Goal: Task Accomplishment & Management: Complete application form

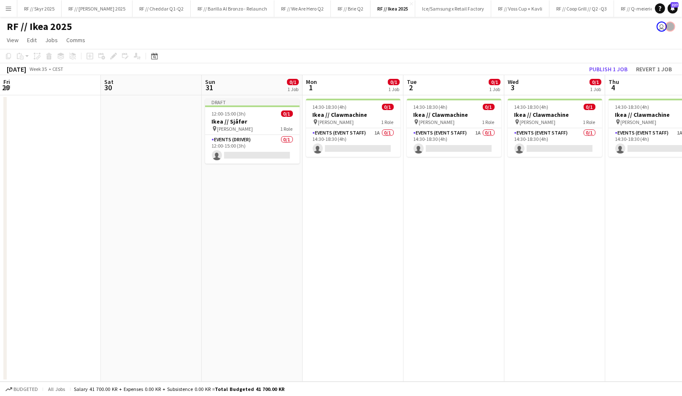
click at [505, 208] on app-date-cell "14:30-18:30 (4h) 0/1 Ikea // Clawmachine pin [PERSON_NAME] 1 Role Events (Event…" at bounding box center [555, 238] width 101 height 287
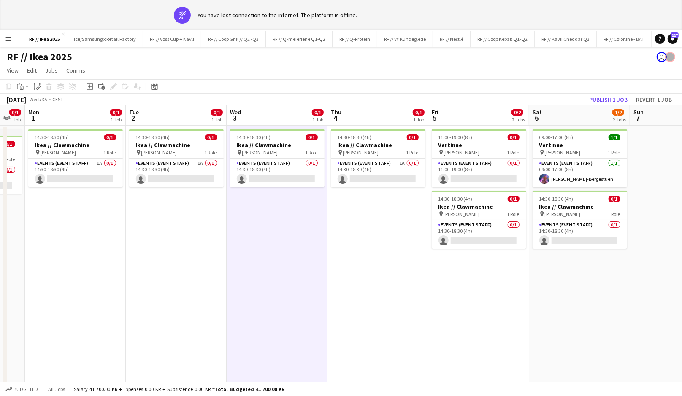
click at [296, 208] on app-date-cell "14:30-18:30 (4h) 0/1 Ikea // Clawmachine pin [PERSON_NAME] 1 Role Events (Event…" at bounding box center [277, 269] width 101 height 287
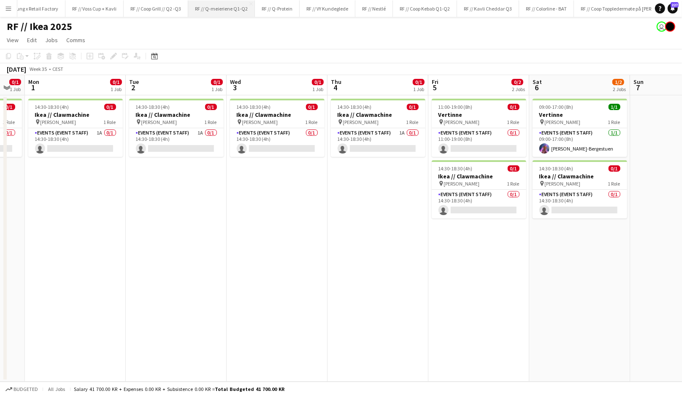
scroll to position [0, 470]
click at [433, 12] on button "RF // Kavli Cheddar Q3 Close" at bounding box center [445, 8] width 62 height 16
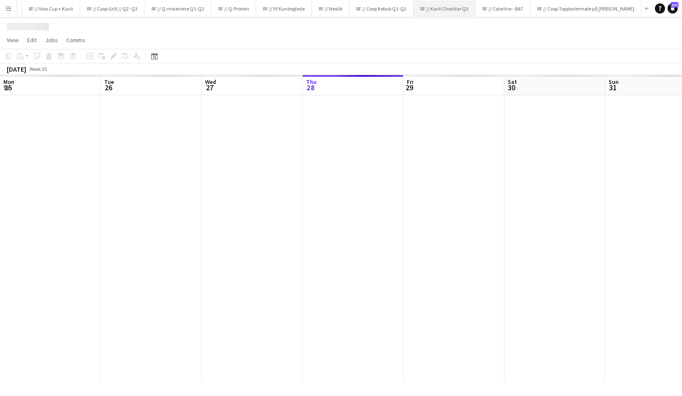
scroll to position [0, 202]
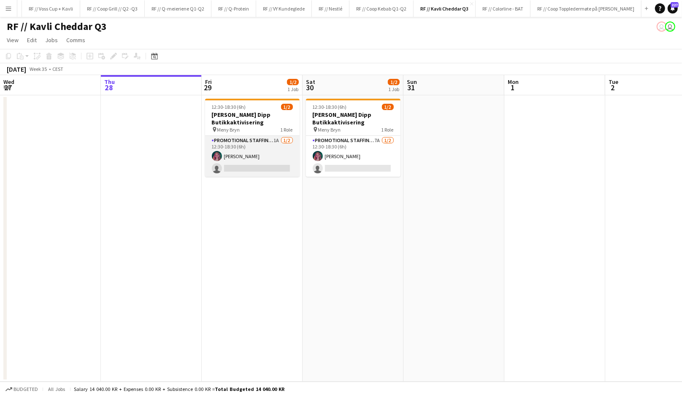
click at [278, 166] on app-card-role "Promotional Staffing (Promotional Staff) 1A [DATE] 12:30-18:30 (6h) [PERSON_NAM…" at bounding box center [252, 156] width 95 height 41
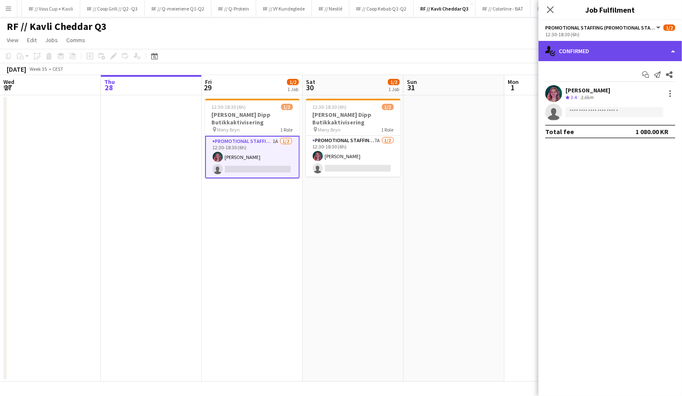
click at [589, 59] on div "single-neutral-actions-check-2 Confirmed" at bounding box center [611, 51] width 144 height 20
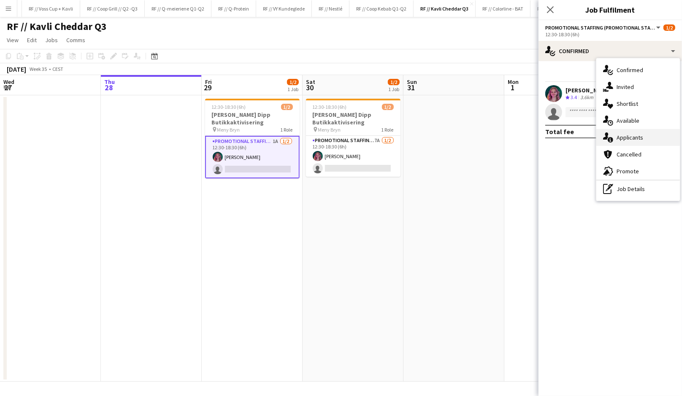
click at [638, 138] on div "single-neutral-actions-information Applicants" at bounding box center [639, 137] width 84 height 17
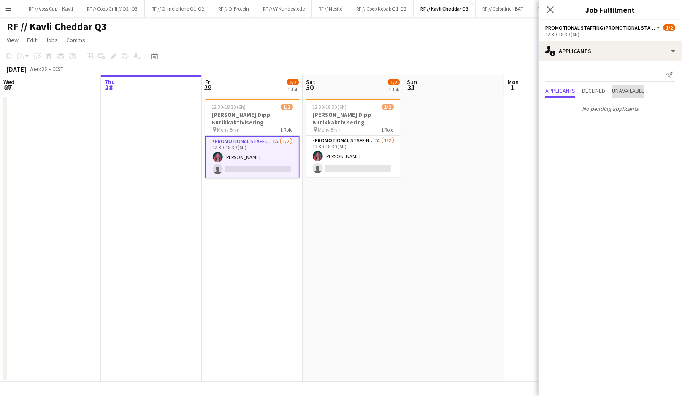
click at [620, 92] on span "Unavailable" at bounding box center [628, 91] width 33 height 6
click at [597, 96] on div "Crew rating 3 19.6km" at bounding box center [588, 95] width 45 height 7
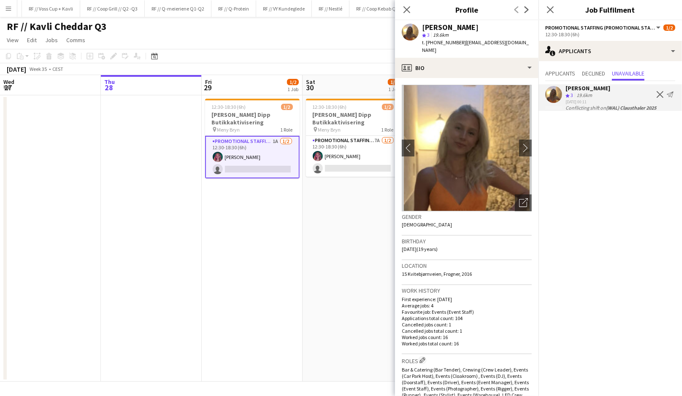
click at [597, 96] on div "Crew rating 3 19.6km" at bounding box center [588, 95] width 45 height 7
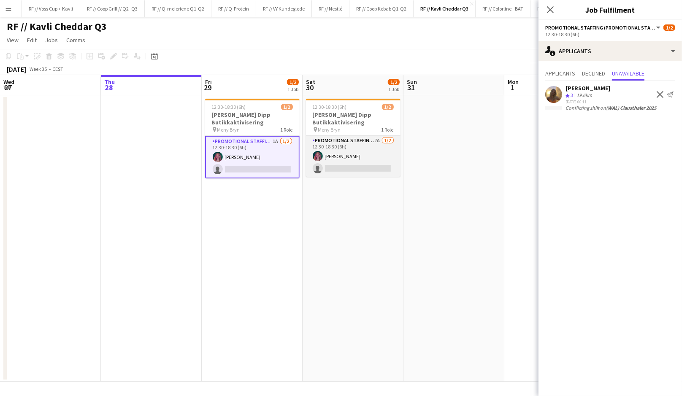
click at [386, 156] on app-card-role "Promotional Staffing (Promotional Staff) 7A [DATE] 12:30-18:30 (6h) [PERSON_NAM…" at bounding box center [353, 156] width 95 height 41
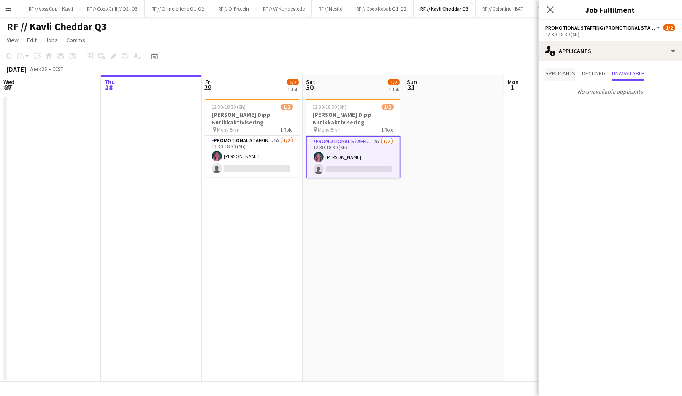
click at [565, 74] on span "Applicants" at bounding box center [561, 74] width 30 height 6
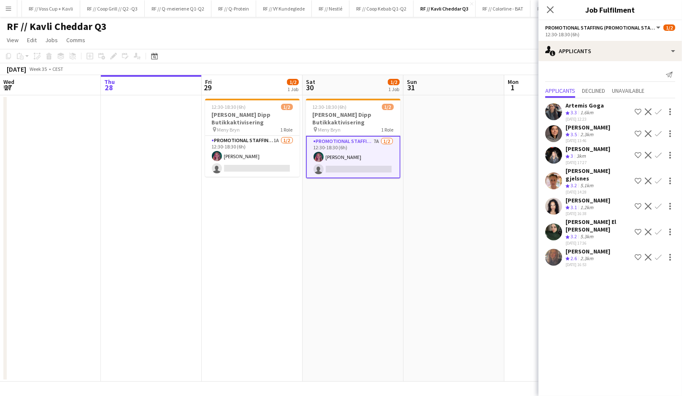
click at [597, 109] on div "Crew rating 3.3 1.6km" at bounding box center [585, 112] width 38 height 7
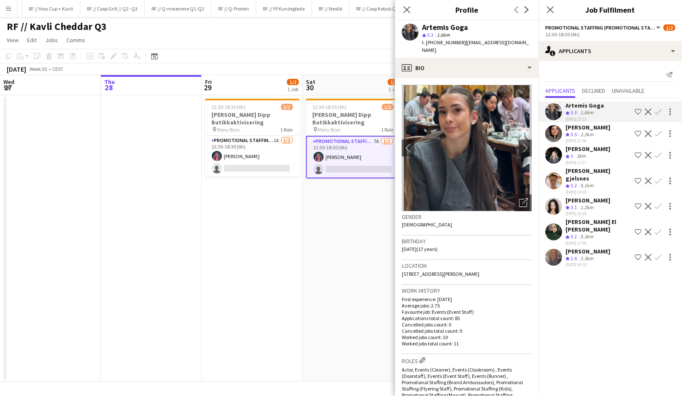
click at [597, 109] on div "Crew rating 3.3 1.6km" at bounding box center [585, 112] width 38 height 7
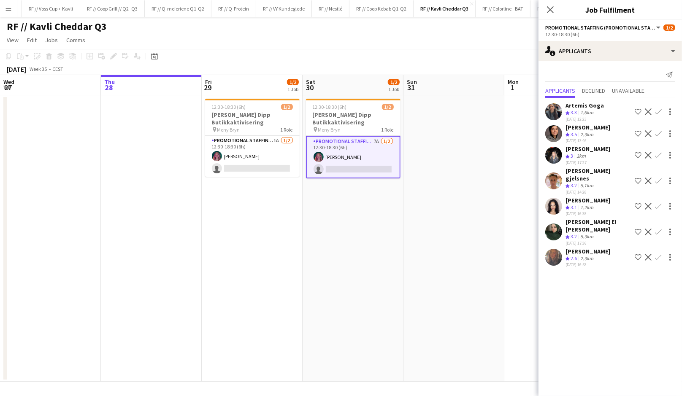
click at [585, 204] on div "1.2km" at bounding box center [587, 207] width 16 height 7
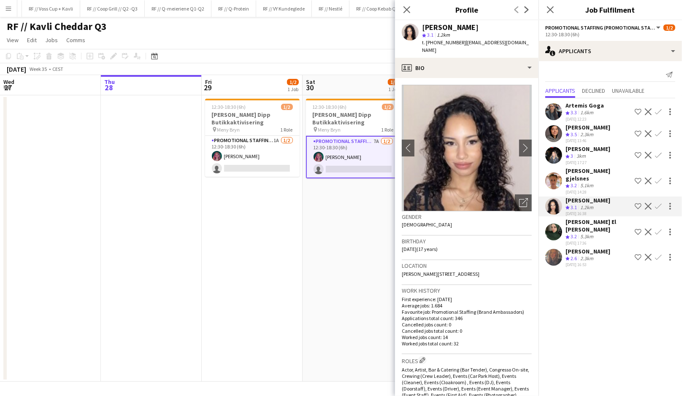
click at [585, 182] on div "5.1km" at bounding box center [587, 185] width 16 height 7
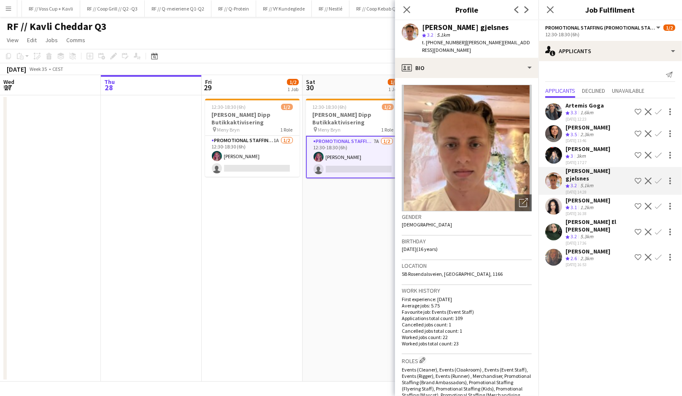
click at [584, 155] on div "3km" at bounding box center [581, 156] width 13 height 7
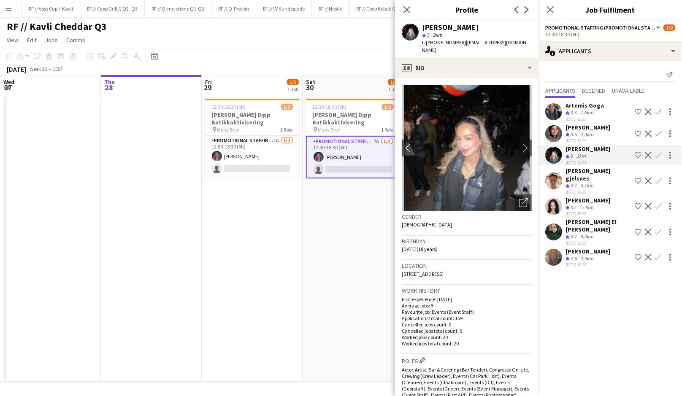
click at [584, 132] on div "2.3km" at bounding box center [587, 134] width 16 height 7
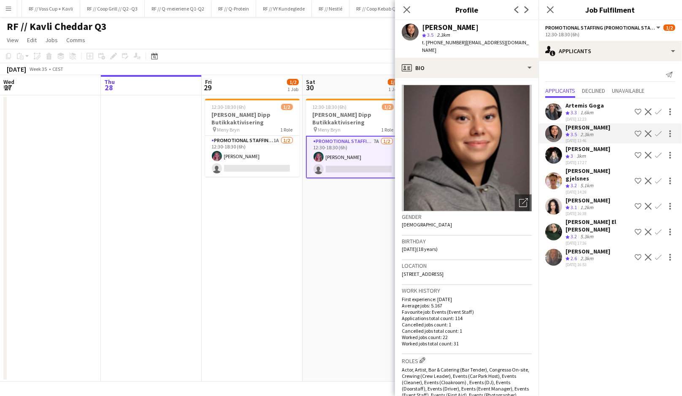
click at [590, 111] on div "1.6km" at bounding box center [587, 112] width 16 height 7
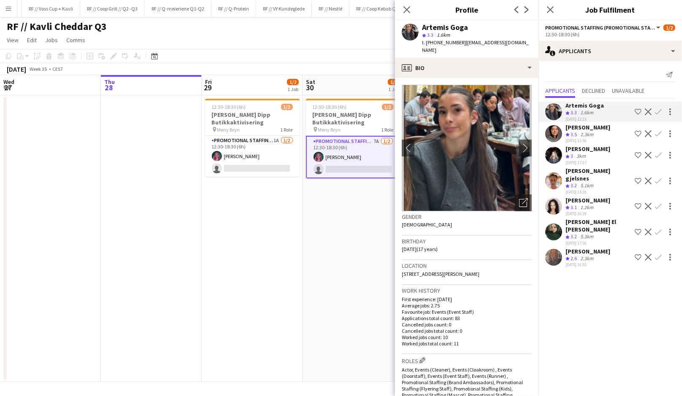
click at [583, 136] on div "2.3km" at bounding box center [587, 134] width 16 height 7
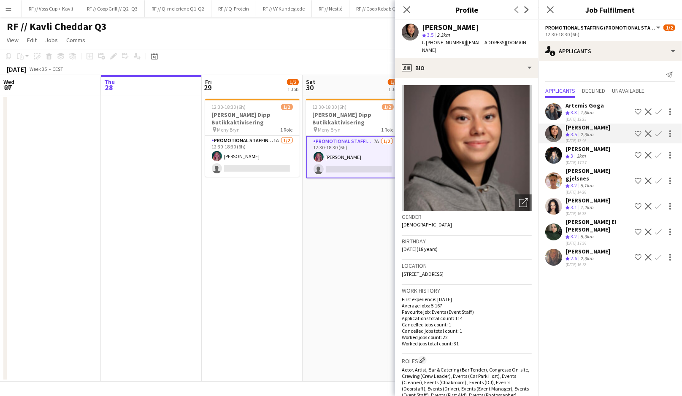
click at [578, 174] on div "[PERSON_NAME] gjelsnes" at bounding box center [599, 174] width 66 height 15
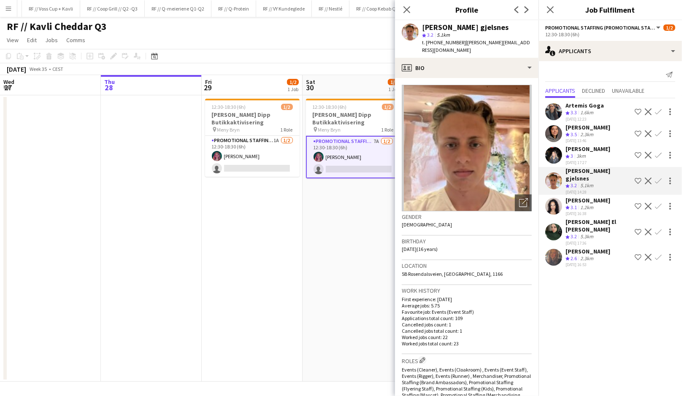
click at [576, 153] on div "3km" at bounding box center [581, 156] width 13 height 7
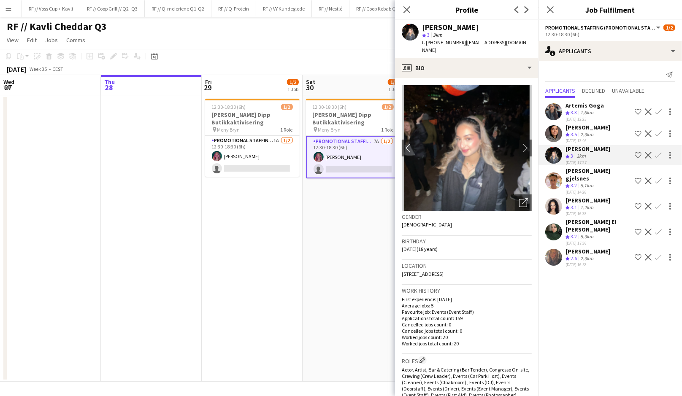
click at [578, 130] on div "[PERSON_NAME]" at bounding box center [588, 128] width 45 height 8
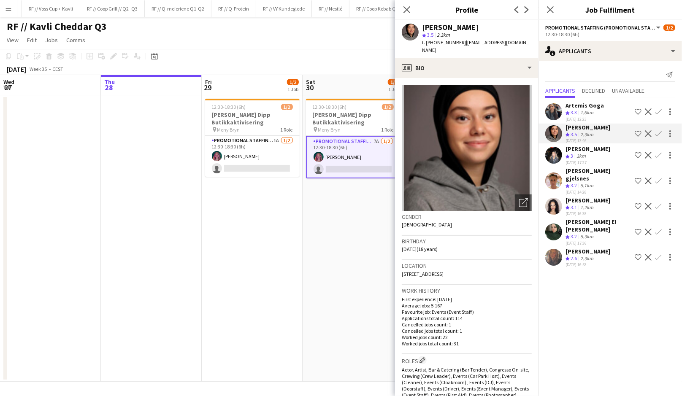
click at [578, 111] on div "Crew rating 3.3" at bounding box center [572, 112] width 13 height 7
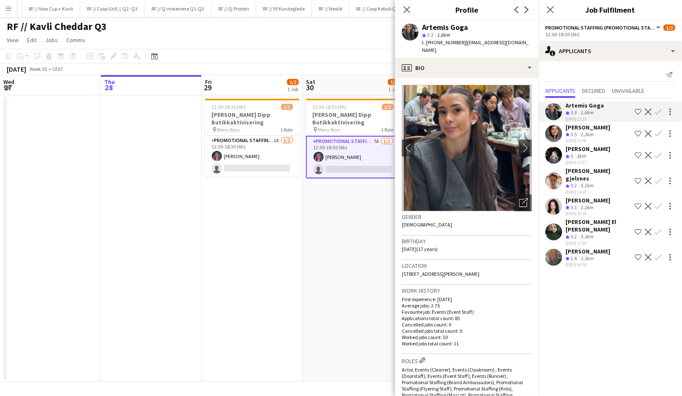
click at [573, 129] on div "[PERSON_NAME]" at bounding box center [588, 128] width 45 height 8
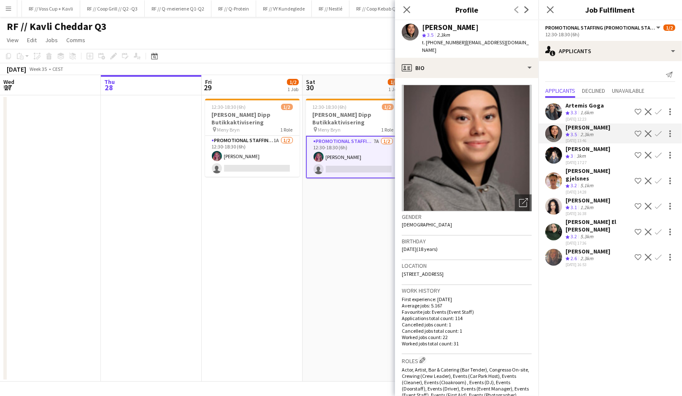
click at [572, 218] on div "[PERSON_NAME] El [PERSON_NAME]" at bounding box center [599, 225] width 66 height 15
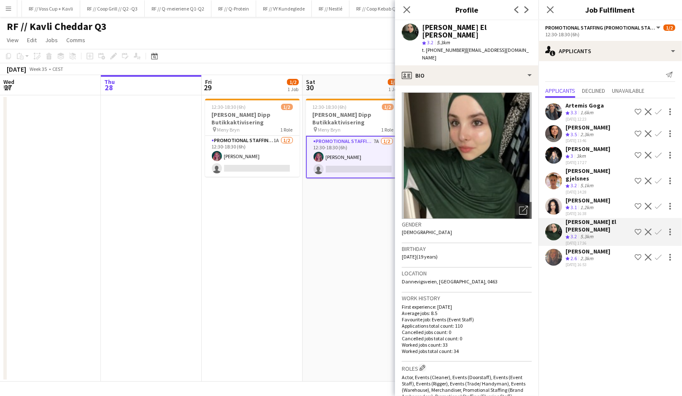
click at [557, 198] on app-user-avatar at bounding box center [554, 206] width 17 height 17
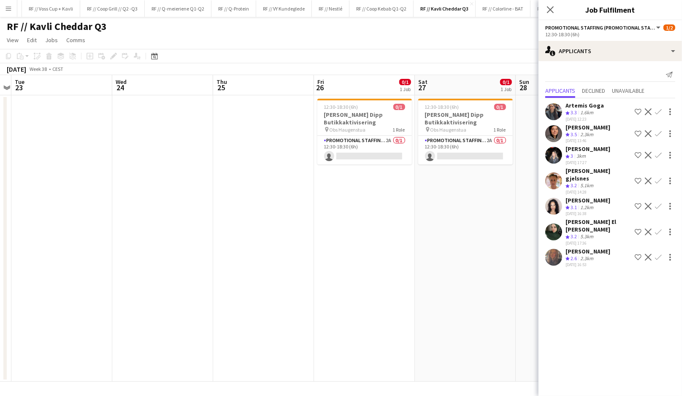
scroll to position [0, 293]
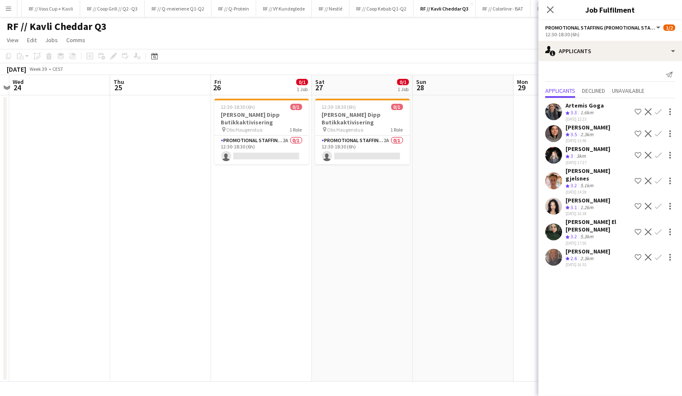
click at [349, 251] on app-date-cell "12:30-18:30 (6h) 0/1 Kavli Cheddar Dipp Butikkaktivisering pin Obs Haugenstua 1…" at bounding box center [362, 238] width 101 height 287
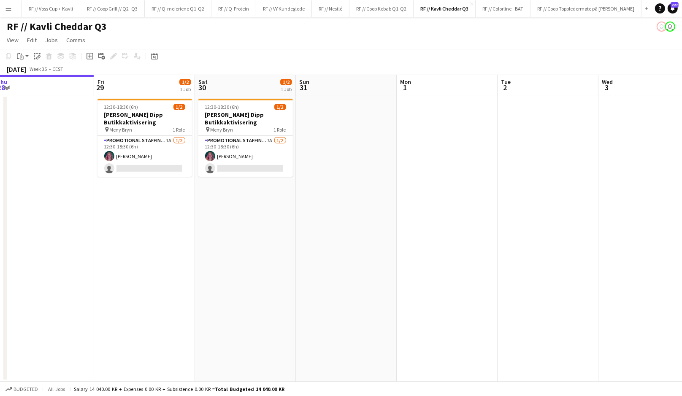
scroll to position [0, 268]
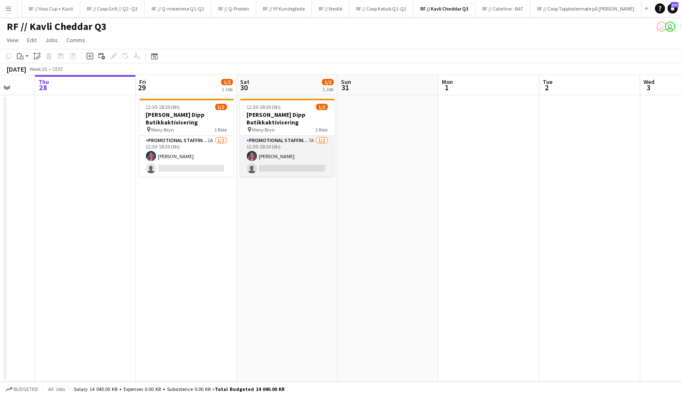
click at [297, 168] on app-card-role "Promotional Staffing (Promotional Staff) 7A [DATE] 12:30-18:30 (6h) [PERSON_NAM…" at bounding box center [287, 156] width 95 height 41
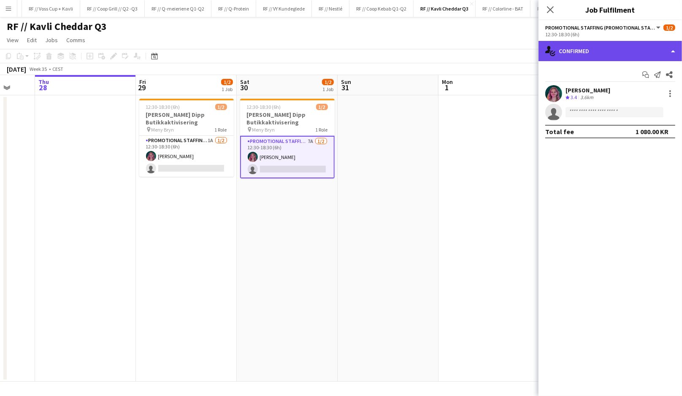
click at [574, 54] on div "single-neutral-actions-check-2 Confirmed" at bounding box center [611, 51] width 144 height 20
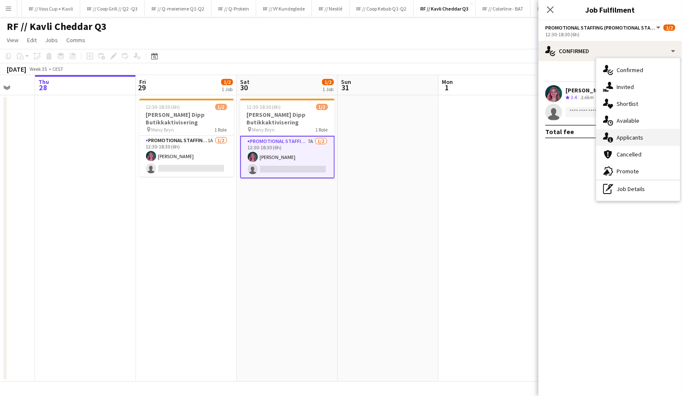
click at [624, 136] on div "single-neutral-actions-information Applicants" at bounding box center [639, 137] width 84 height 17
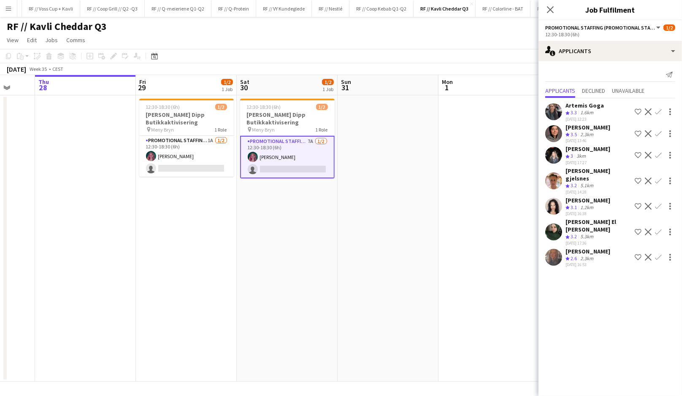
click at [577, 130] on div "[PERSON_NAME]" at bounding box center [588, 128] width 45 height 8
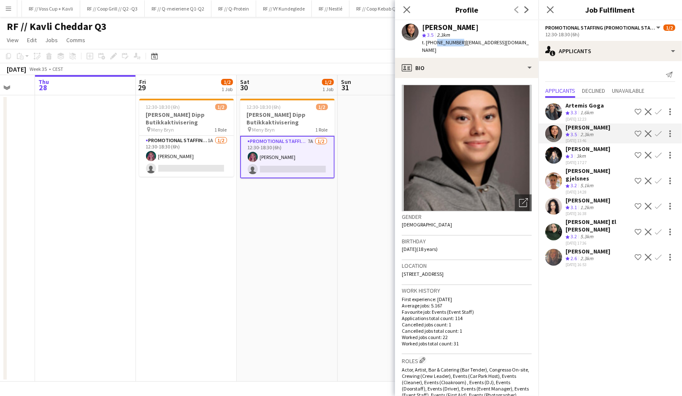
drag, startPoint x: 455, startPoint y: 44, endPoint x: 434, endPoint y: 41, distance: 20.4
click at [434, 41] on div "t. [PHONE_NUMBER] | [EMAIL_ADDRESS][DOMAIN_NAME]" at bounding box center [477, 46] width 110 height 15
copy span "94719508"
click at [660, 133] on app-icon "Confirm" at bounding box center [658, 133] width 7 height 7
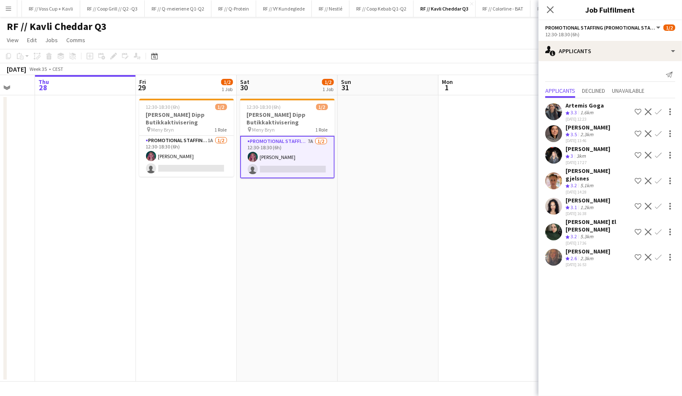
click at [659, 136] on app-icon "Confirm" at bounding box center [658, 133] width 7 height 7
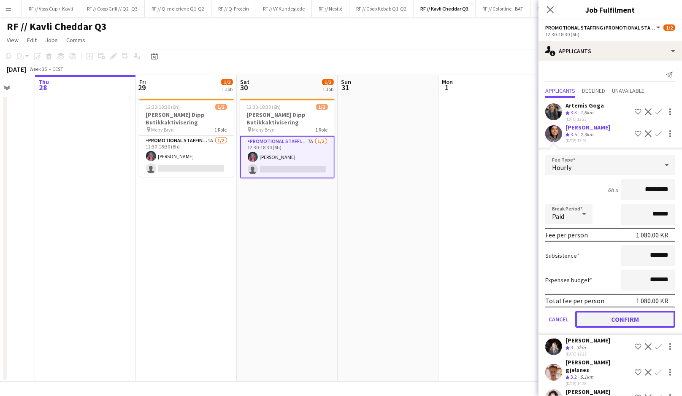
click at [622, 318] on button "Confirm" at bounding box center [626, 319] width 100 height 17
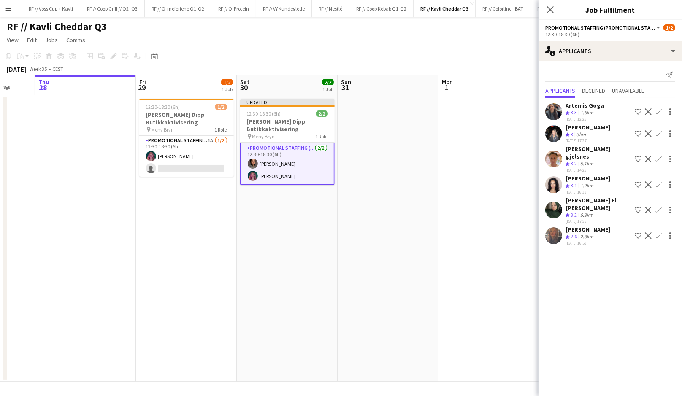
click at [375, 218] on app-date-cell at bounding box center [388, 238] width 101 height 287
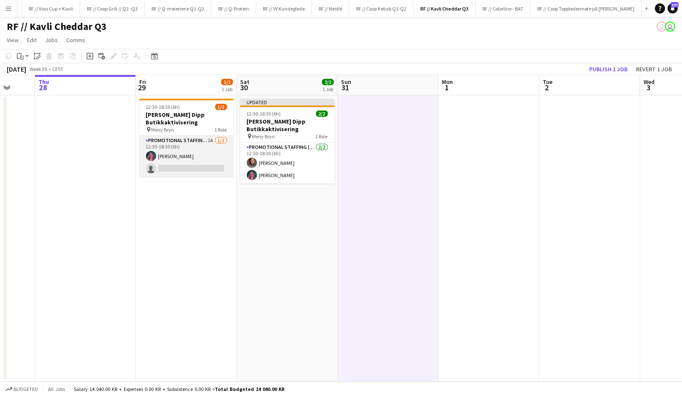
click at [196, 170] on app-card-role "Promotional Staffing (Promotional Staff) 1A [DATE] 12:30-18:30 (6h) [PERSON_NAM…" at bounding box center [186, 156] width 95 height 41
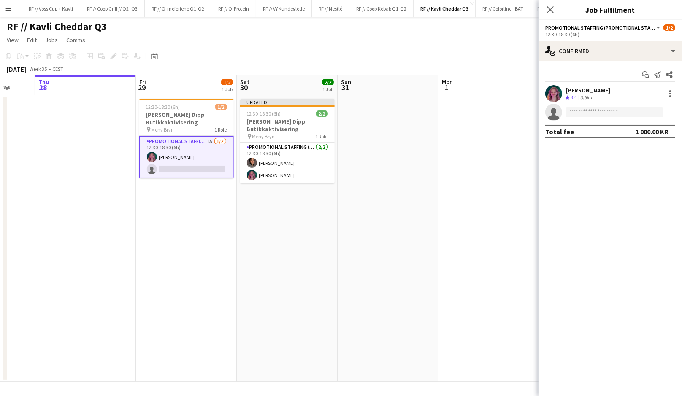
click at [187, 205] on app-date-cell "12:30-18:30 (6h) 1/2 Kavli Cheddar Dipp Butikkaktivisering pin [PERSON_NAME] 1 …" at bounding box center [186, 238] width 101 height 287
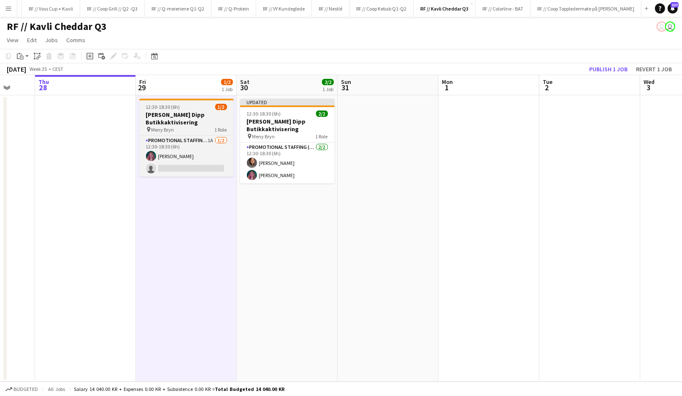
click at [176, 123] on h3 "[PERSON_NAME] Dipp Butikkaktivisering" at bounding box center [186, 118] width 95 height 15
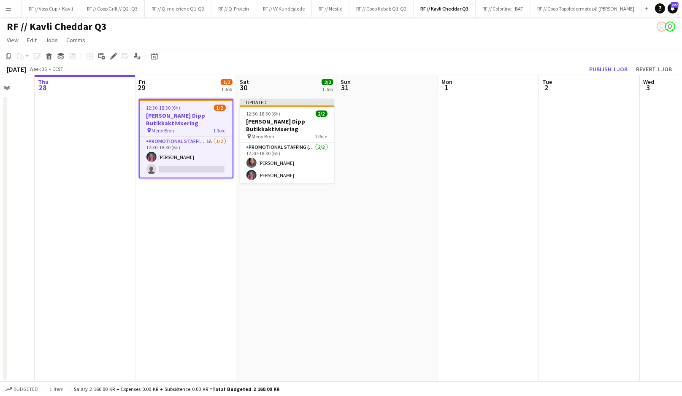
click at [165, 210] on app-date-cell "12:30-18:30 (6h) 1/2 Kavli Cheddar Dipp Butikkaktivisering pin [PERSON_NAME] 1 …" at bounding box center [186, 238] width 101 height 287
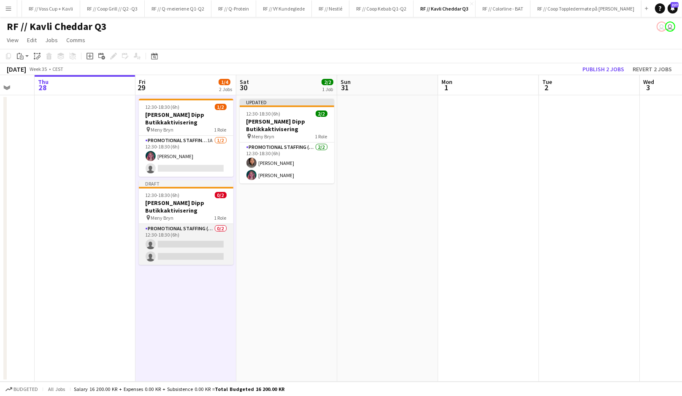
click at [183, 247] on app-card-role "Promotional Staffing (Promotional Staff) 0/2 12:30-18:30 (6h) single-neutral-ac…" at bounding box center [186, 244] width 95 height 41
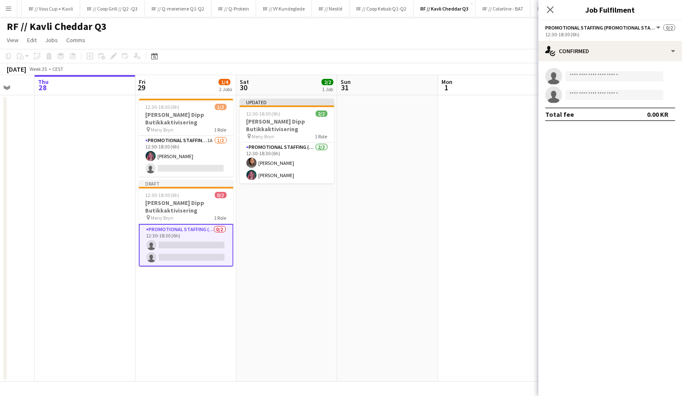
click at [110, 218] on app-date-cell at bounding box center [85, 238] width 101 height 287
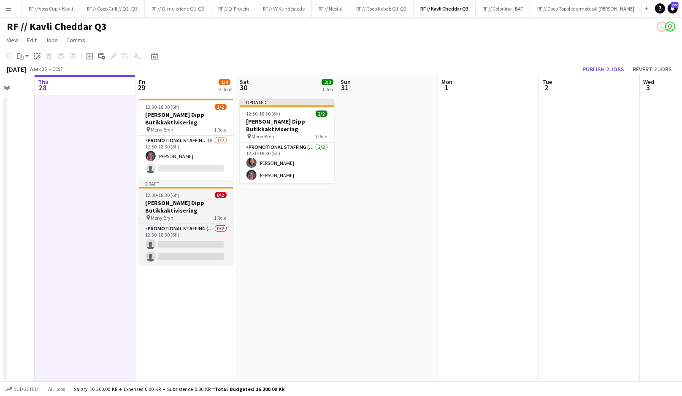
click at [169, 208] on h3 "[PERSON_NAME] Dipp Butikkaktivisering" at bounding box center [186, 206] width 95 height 15
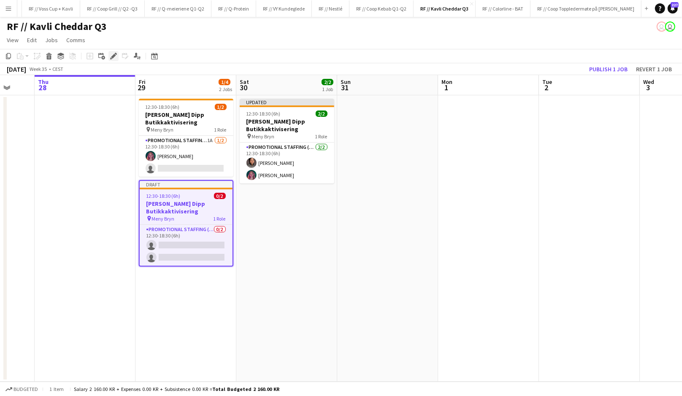
click at [113, 57] on icon at bounding box center [113, 56] width 5 height 5
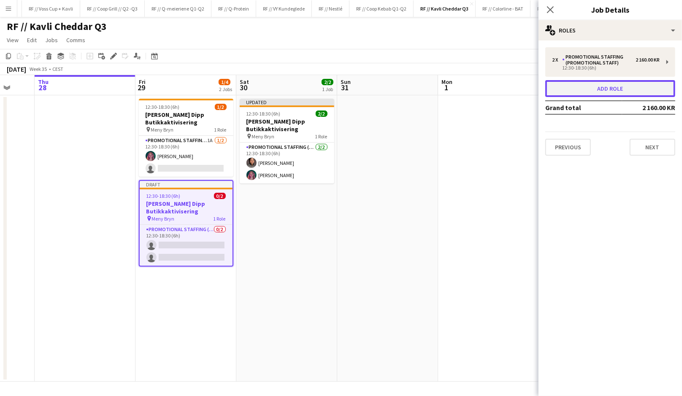
click at [593, 85] on button "Add role" at bounding box center [611, 88] width 130 height 17
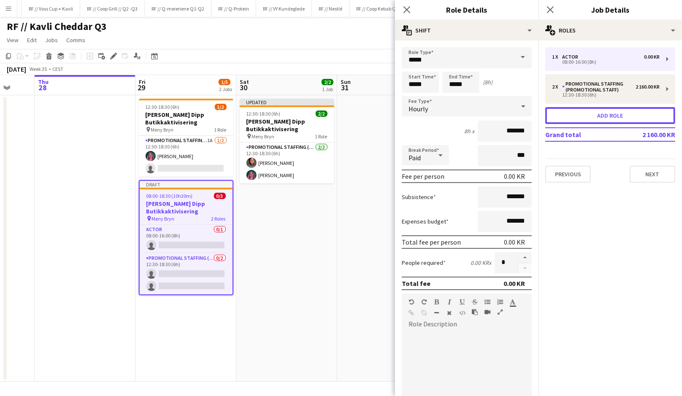
scroll to position [131, 0]
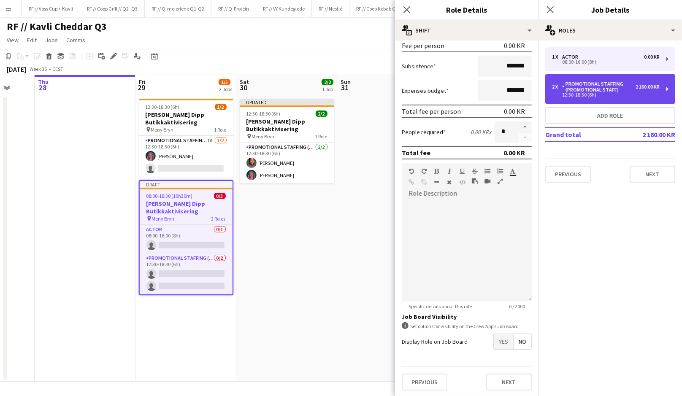
click at [562, 85] on div "Promotional Staffing (Promotional Staff)" at bounding box center [598, 87] width 73 height 12
type input "**********"
type input "*****"
type input "*********"
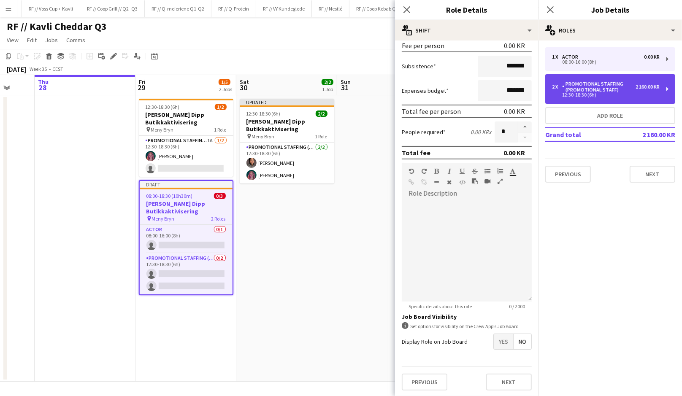
type input "*"
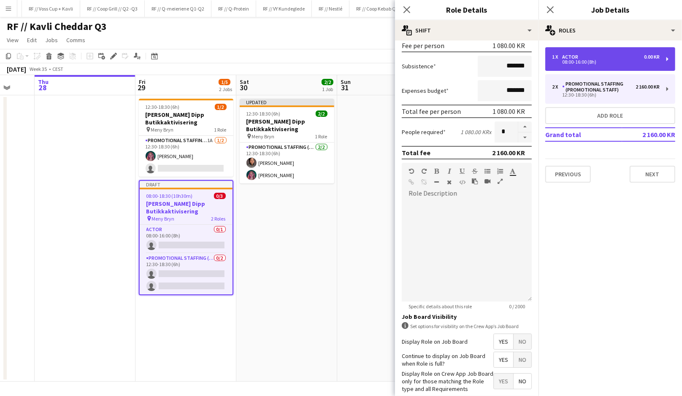
click at [575, 64] on div "08:00-16:00 (8h)" at bounding box center [606, 62] width 108 height 4
type input "*****"
type input "*******"
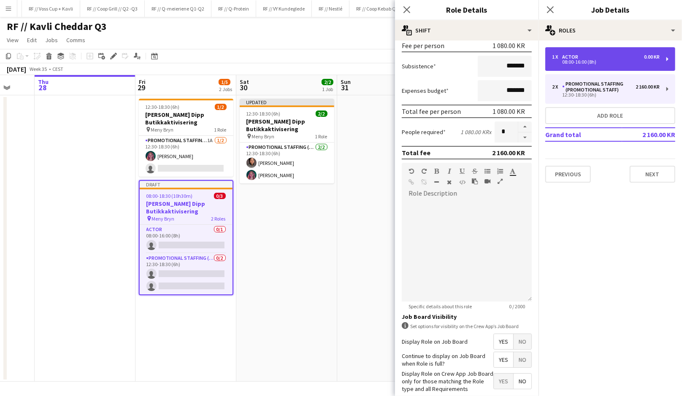
type input "*"
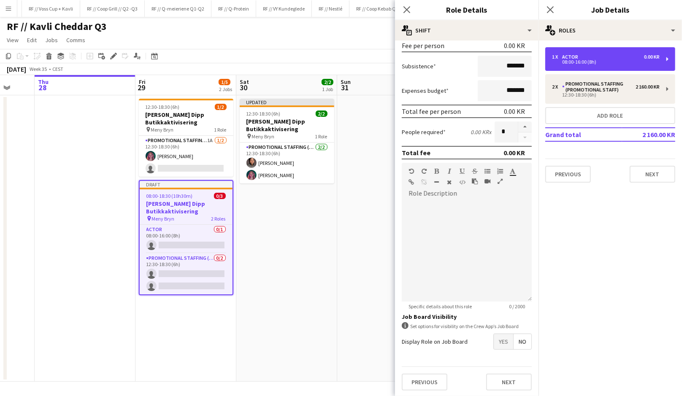
scroll to position [0, 0]
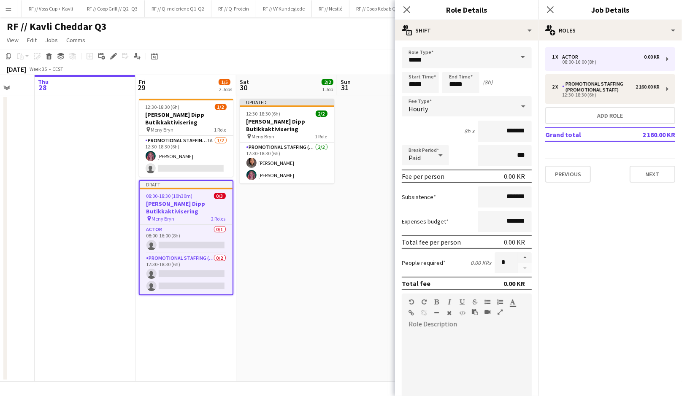
click at [524, 267] on div at bounding box center [525, 262] width 14 height 21
click at [289, 251] on app-date-cell "Updated 12:30-18:30 (6h) 2/2 Kavli Cheddar Dipp Butikkaktivisering pin [PERSON_…" at bounding box center [286, 238] width 101 height 287
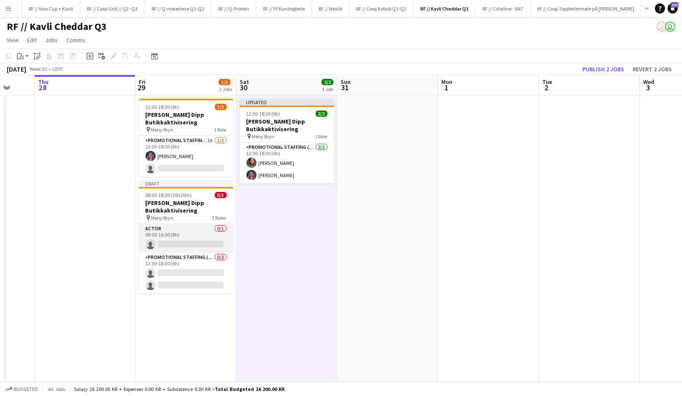
click at [185, 230] on app-card-role "Actor 0/1 08:00-16:00 (8h) single-neutral-actions" at bounding box center [186, 238] width 95 height 29
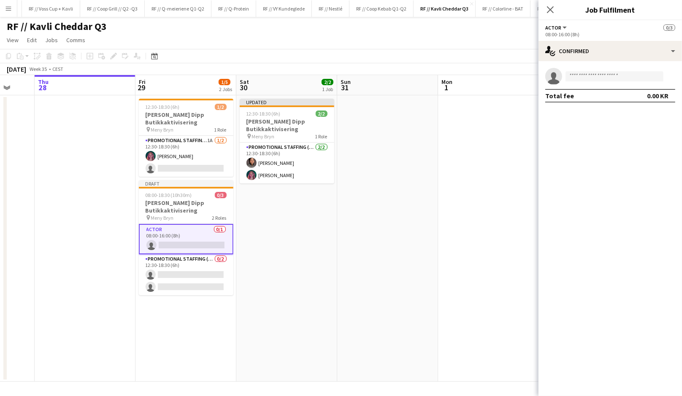
click at [255, 245] on app-date-cell "Updated 12:30-18:30 (6h) 2/2 Kavli Cheddar Dipp Butikkaktivisering pin [PERSON_…" at bounding box center [286, 238] width 101 height 287
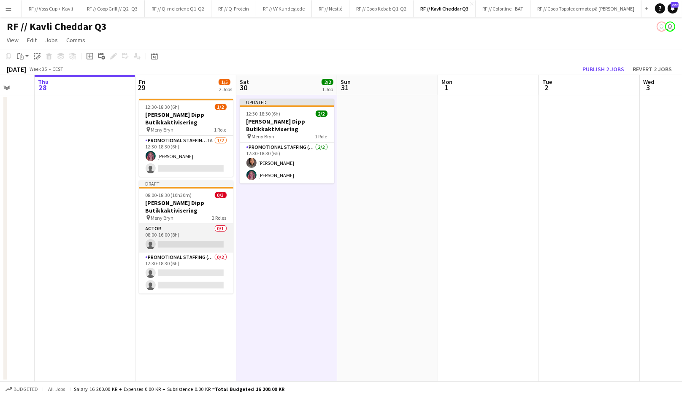
click at [206, 240] on app-card-role "Actor 0/1 08:00-16:00 (8h) single-neutral-actions" at bounding box center [186, 238] width 95 height 29
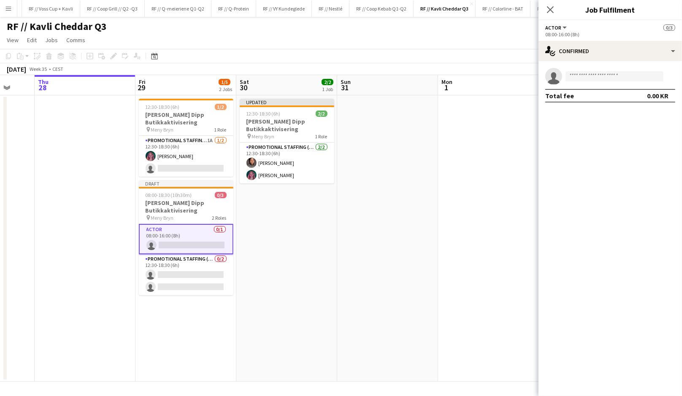
click at [206, 240] on app-card-role "Actor 0/1 08:00-16:00 (8h) single-neutral-actions" at bounding box center [186, 239] width 95 height 30
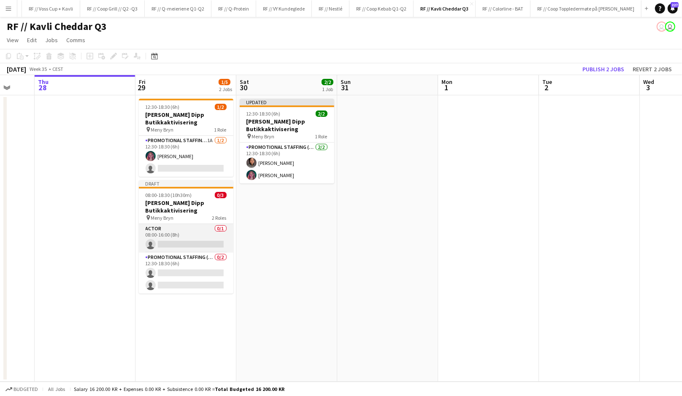
click at [187, 235] on app-card-role "Actor 0/1 08:00-16:00 (8h) single-neutral-actions" at bounding box center [186, 238] width 95 height 29
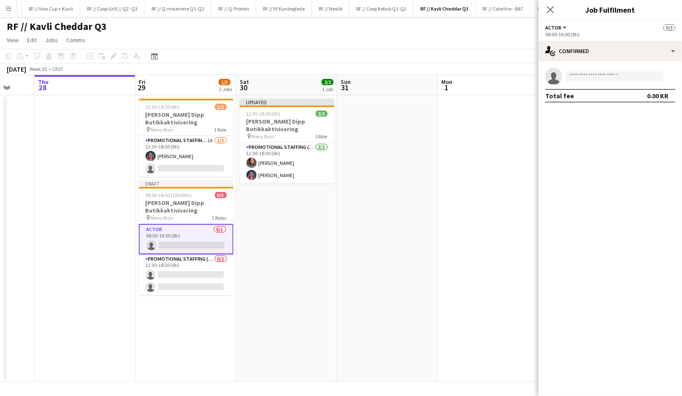
click at [298, 250] on app-date-cell "Updated 12:30-18:30 (6h) 2/2 Kavli Cheddar Dipp Butikkaktivisering pin [PERSON_…" at bounding box center [286, 238] width 101 height 287
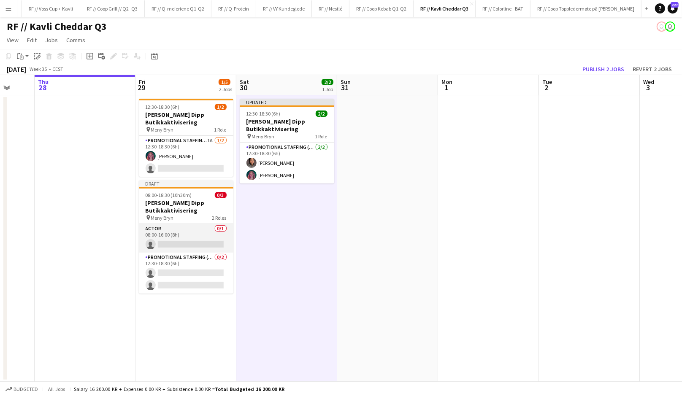
click at [189, 243] on app-card-role "Actor 0/1 08:00-16:00 (8h) single-neutral-actions" at bounding box center [186, 238] width 95 height 29
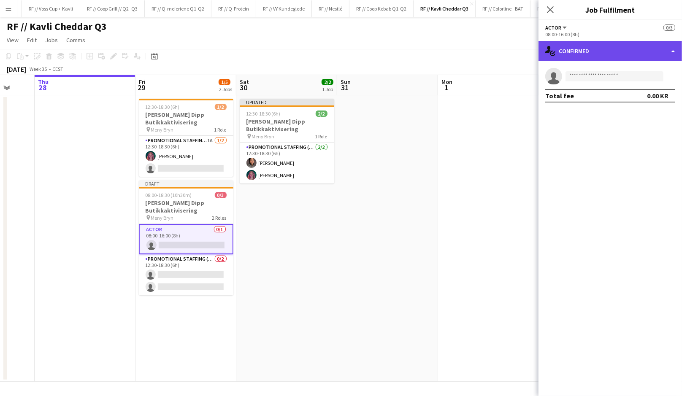
click at [581, 55] on div "single-neutral-actions-check-2 Confirmed" at bounding box center [611, 51] width 144 height 20
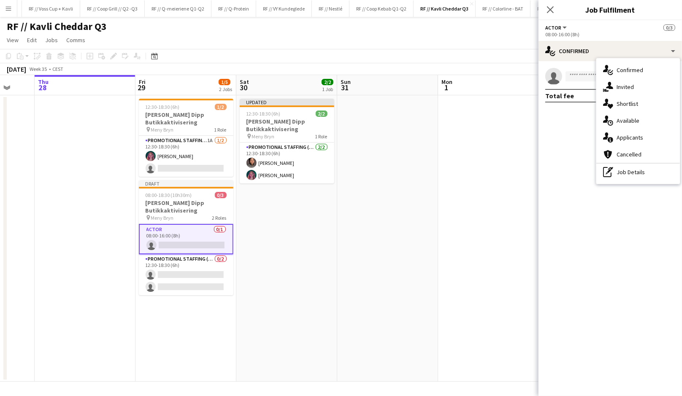
click at [576, 130] on mat-expansion-panel "check Confirmed single-neutral-actions Total fee 0.00 KR" at bounding box center [611, 228] width 144 height 335
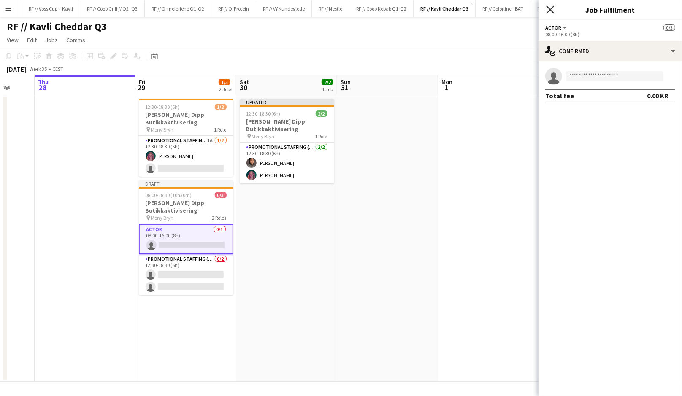
click at [550, 9] on icon at bounding box center [550, 9] width 8 height 8
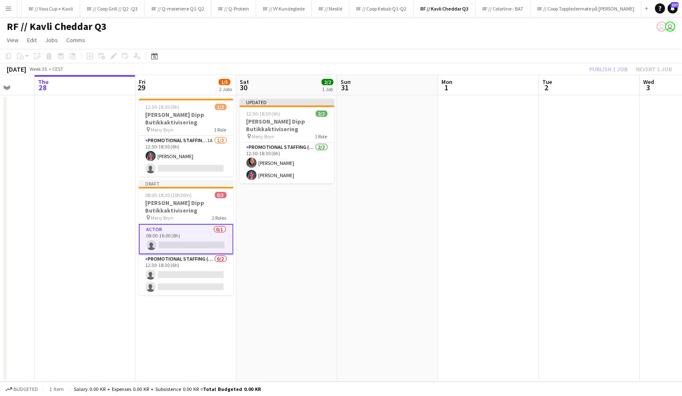
click at [272, 251] on app-date-cell "Updated 12:30-18:30 (6h) 2/2 Kavli Cheddar Dipp Butikkaktivisering pin [PERSON_…" at bounding box center [286, 238] width 101 height 287
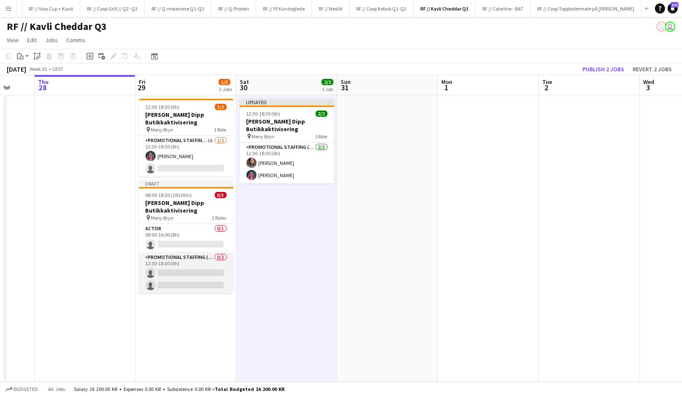
click at [170, 267] on app-card-role "Promotional Staffing (Promotional Staff) 0/2 12:30-18:30 (6h) single-neutral-ac…" at bounding box center [186, 273] width 95 height 41
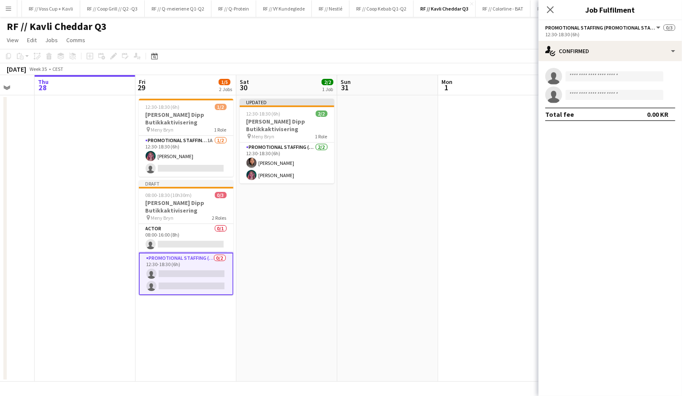
click at [111, 228] on app-date-cell at bounding box center [85, 238] width 101 height 287
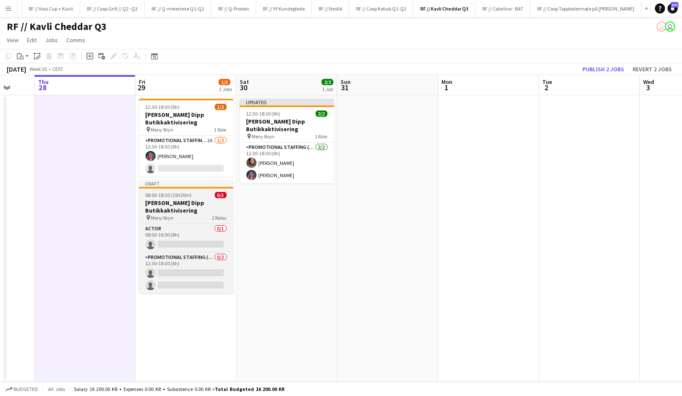
click at [153, 213] on h3 "[PERSON_NAME] Dipp Butikkaktivisering" at bounding box center [186, 206] width 95 height 15
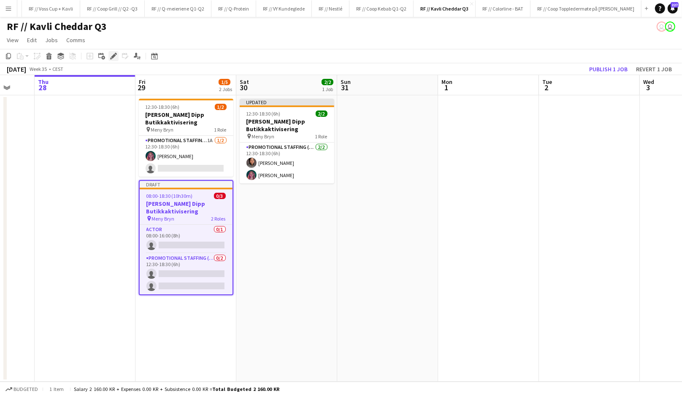
click at [112, 60] on div "Edit" at bounding box center [114, 56] width 10 height 10
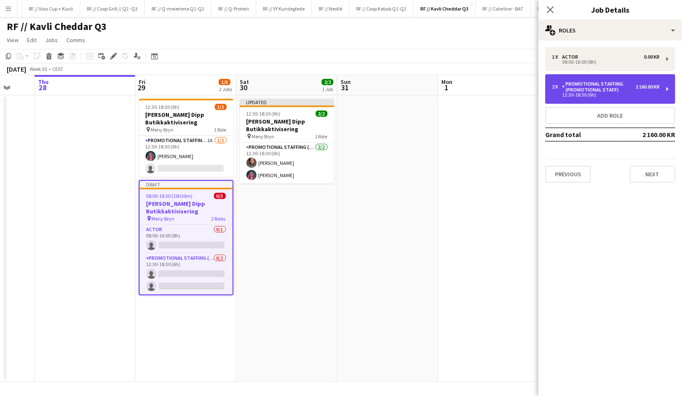
click at [576, 92] on div "Promotional Staffing (Promotional Staff)" at bounding box center [598, 87] width 73 height 12
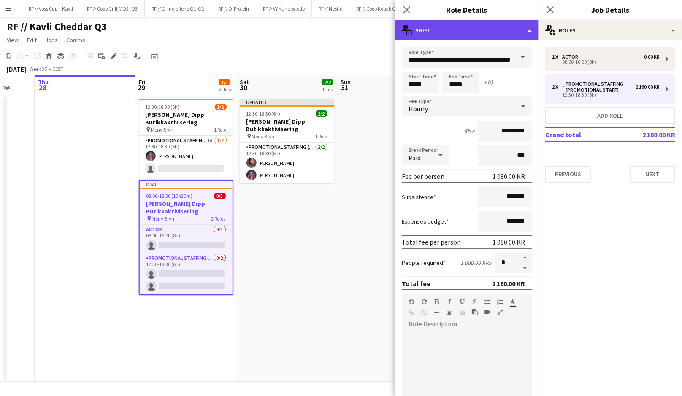
click at [490, 25] on div "multiple-actions-text Shift" at bounding box center [467, 30] width 144 height 20
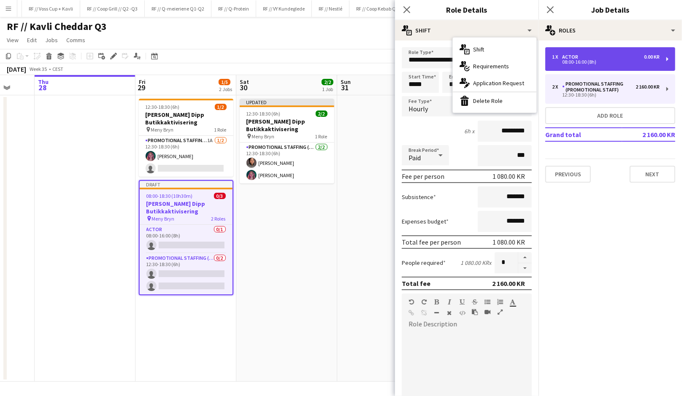
click at [570, 60] on div "08:00-16:00 (8h)" at bounding box center [606, 62] width 108 height 4
type input "*****"
type input "*******"
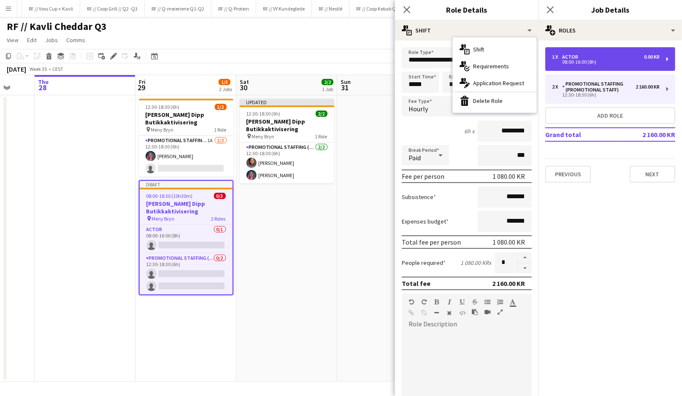
type input "*"
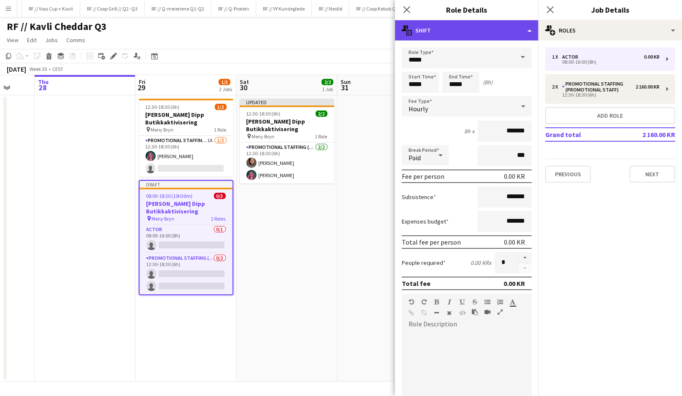
click at [468, 27] on div "multiple-actions-text Shift" at bounding box center [467, 30] width 144 height 20
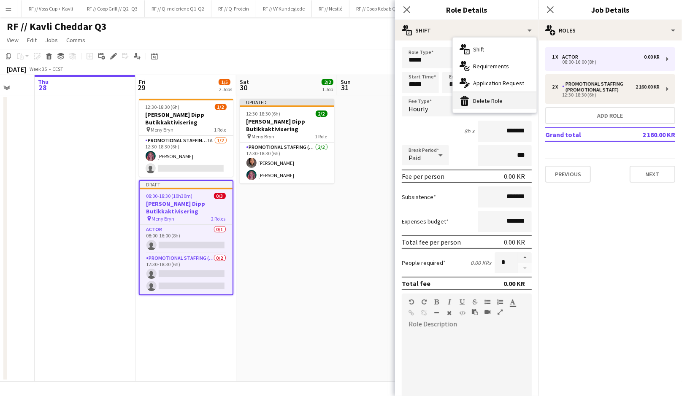
click at [488, 107] on div "bin-2 Delete Role" at bounding box center [495, 100] width 84 height 17
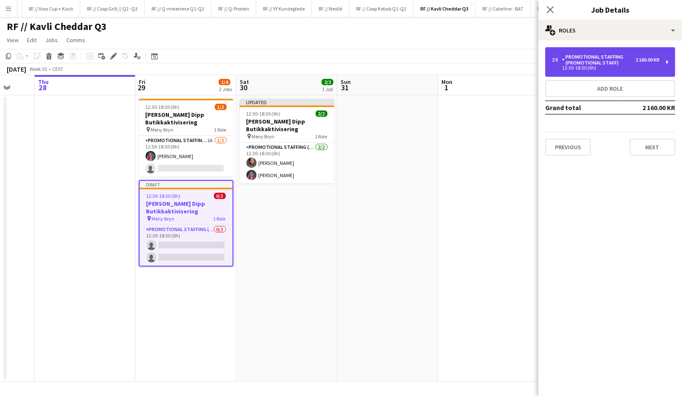
click at [607, 57] on div "Promotional Staffing (Promotional Staff)" at bounding box center [598, 60] width 73 height 12
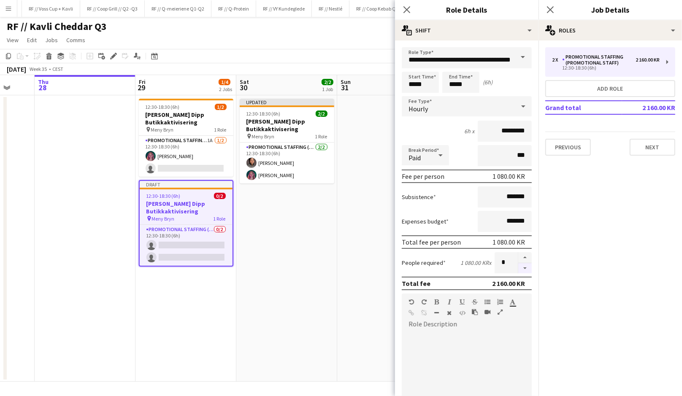
click at [525, 265] on button "button" at bounding box center [526, 268] width 14 height 11
type input "*"
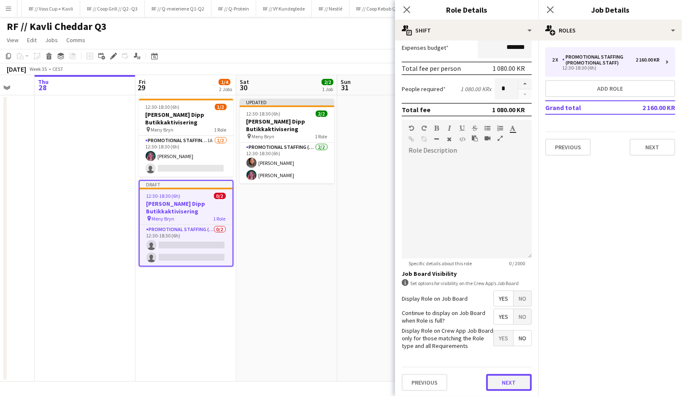
click at [504, 379] on button "Next" at bounding box center [509, 383] width 46 height 17
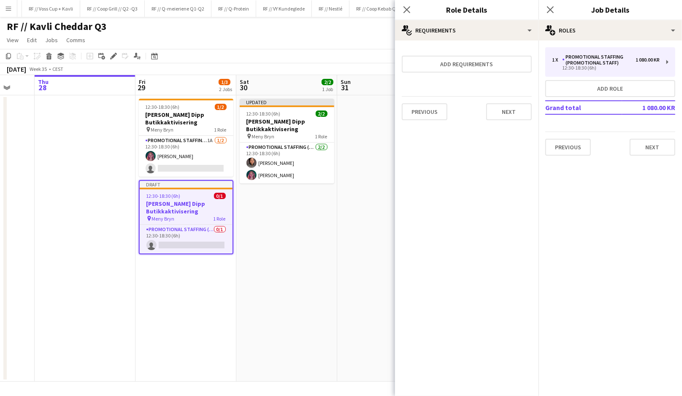
click at [293, 273] on app-date-cell "Updated 12:30-18:30 (6h) 2/2 Kavli Cheddar Dipp Butikkaktivisering pin [PERSON_…" at bounding box center [286, 238] width 101 height 287
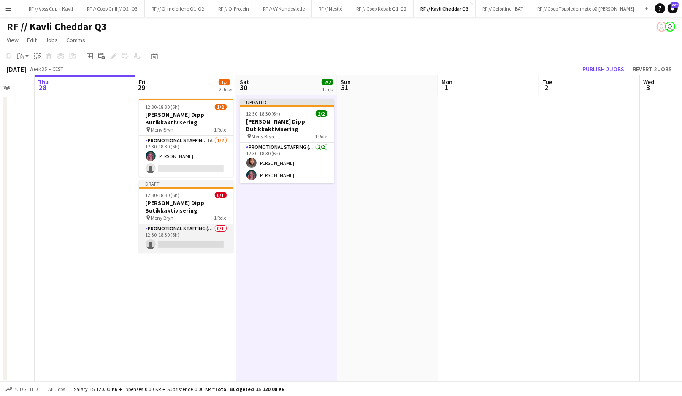
click at [199, 234] on app-card-role "Promotional Staffing (Promotional Staff) 0/1 12:30-18:30 (6h) single-neutral-ac…" at bounding box center [186, 238] width 95 height 29
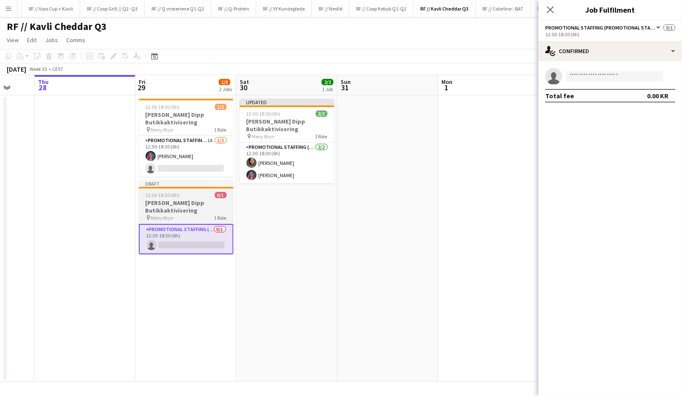
click at [183, 206] on h3 "[PERSON_NAME] Dipp Butikkaktivisering" at bounding box center [186, 206] width 95 height 15
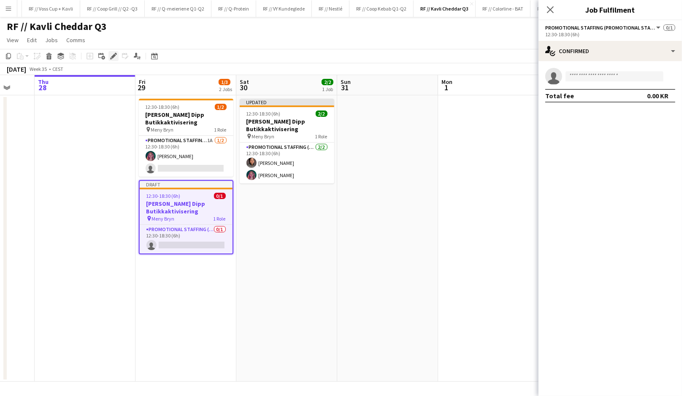
click at [112, 56] on icon at bounding box center [113, 56] width 5 height 5
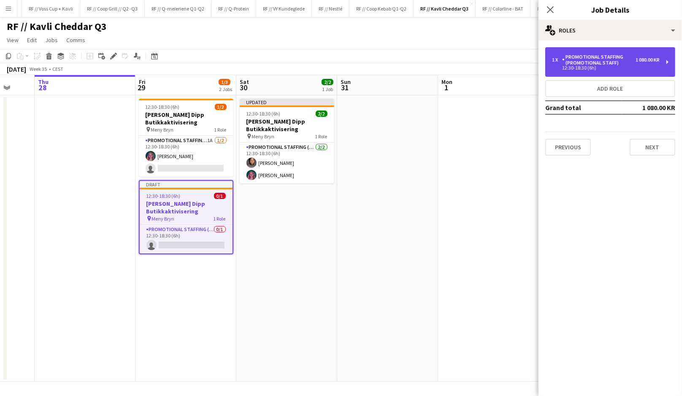
click at [625, 68] on div "12:30-18:30 (6h)" at bounding box center [606, 68] width 108 height 4
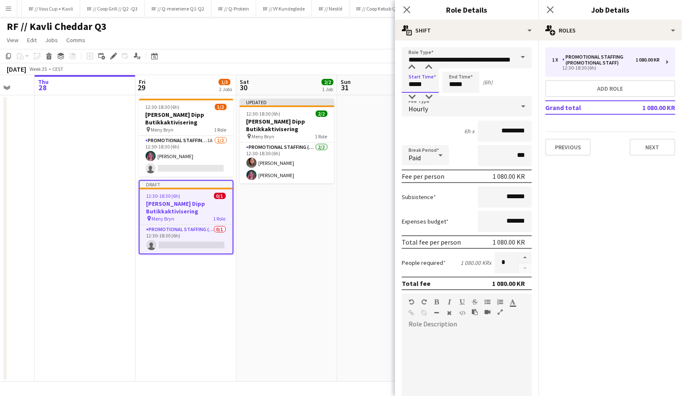
click at [421, 85] on input "*****" at bounding box center [420, 82] width 37 height 21
click at [415, 70] on div at bounding box center [412, 67] width 17 height 8
click at [429, 94] on div at bounding box center [429, 97] width 17 height 8
type input "*****"
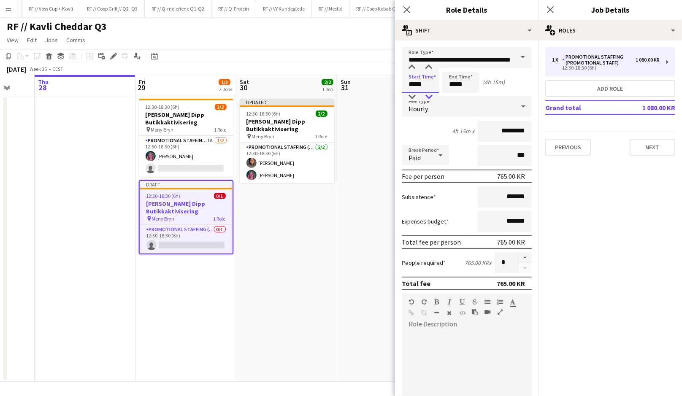
click at [429, 94] on div at bounding box center [429, 97] width 17 height 8
click at [498, 84] on div "(4h 30m)" at bounding box center [494, 83] width 22 height 8
click at [368, 287] on app-date-cell at bounding box center [387, 238] width 101 height 287
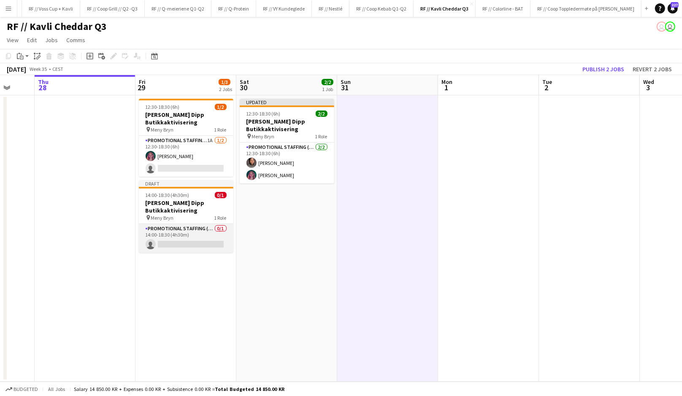
click at [177, 236] on app-card-role "Promotional Staffing (Promotional Staff) 0/1 14:00-18:30 (4h30m) single-neutral…" at bounding box center [186, 238] width 95 height 29
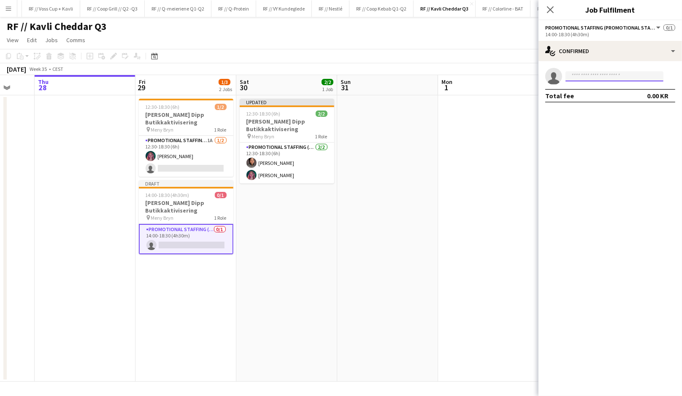
click at [578, 78] on input at bounding box center [615, 76] width 98 height 10
type input "*"
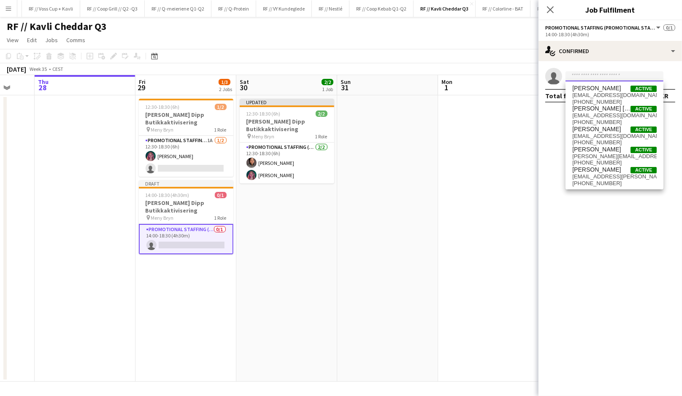
type input "*"
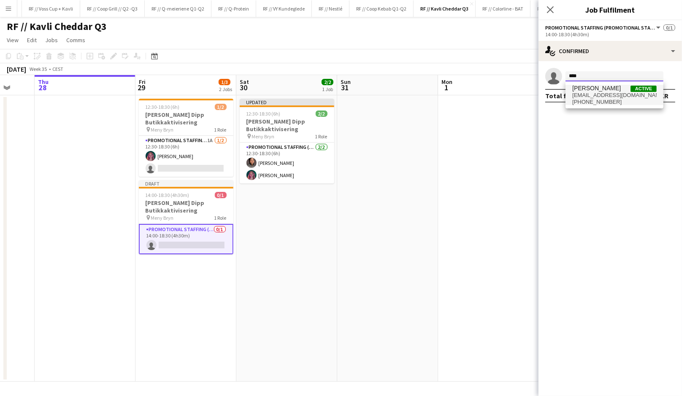
type input "****"
click at [597, 94] on span "[EMAIL_ADDRESS][DOMAIN_NAME]" at bounding box center [615, 95] width 84 height 7
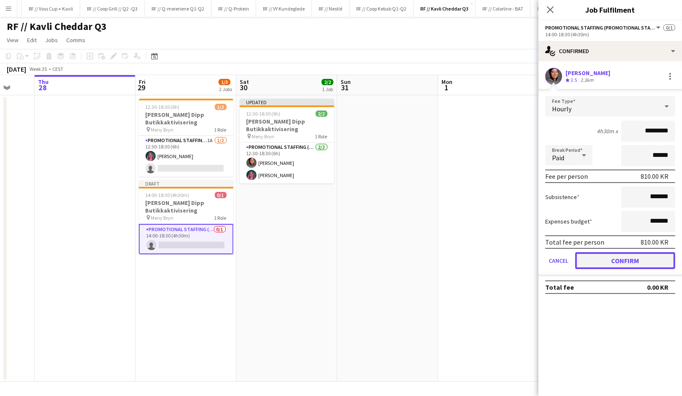
click at [637, 258] on button "Confirm" at bounding box center [626, 260] width 100 height 17
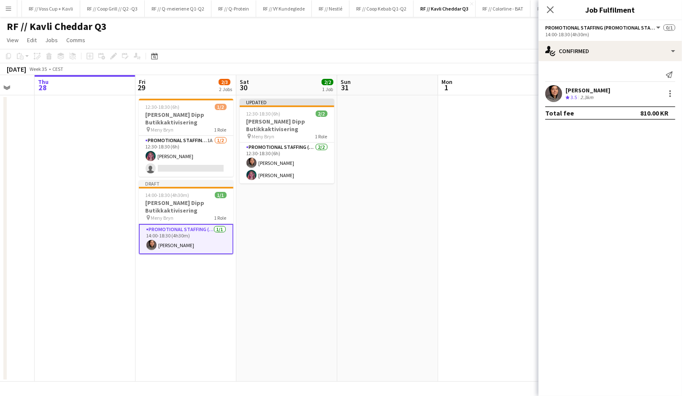
click at [367, 200] on app-date-cell at bounding box center [387, 238] width 101 height 287
